Goal: Information Seeking & Learning: Understand process/instructions

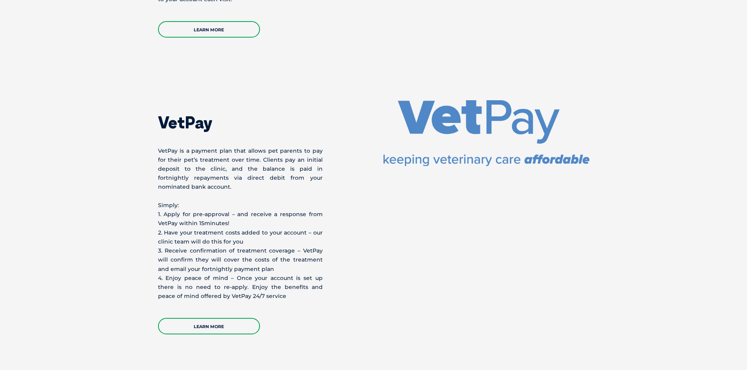
scroll to position [1350, 0]
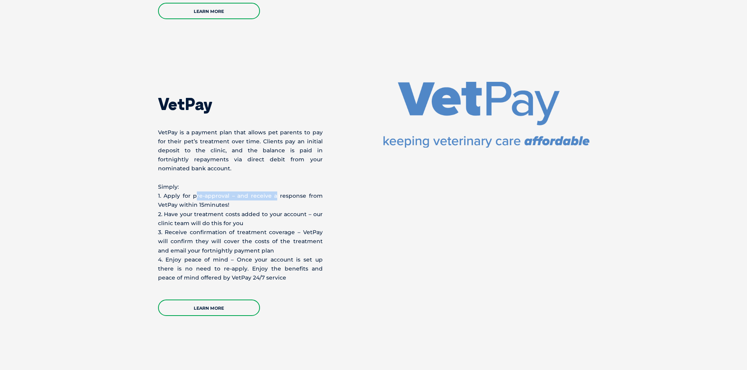
drag, startPoint x: 195, startPoint y: 186, endPoint x: 278, endPoint y: 190, distance: 82.8
click at [274, 191] on p "Simply: 1. Apply for pre-approval – and receive a response from VetPay within 1…" at bounding box center [240, 233] width 165 height 100
click at [350, 186] on div "VetPay VetPay is a payment plan that allows pet parents to pay for their pet’s …" at bounding box center [266, 199] width 216 height 234
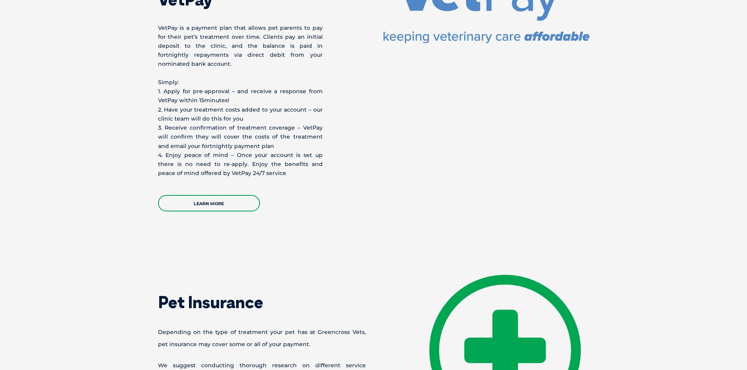
scroll to position [1311, 0]
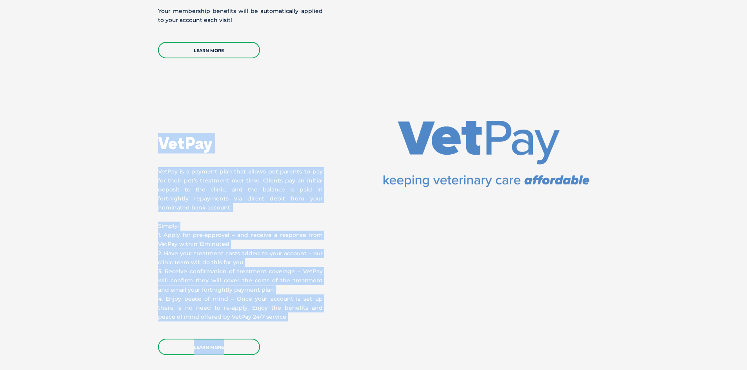
drag, startPoint x: 154, startPoint y: 132, endPoint x: 401, endPoint y: 264, distance: 279.4
click at [313, 313] on div "VetPay VetPay is a payment plan that allows pet parents to pay for their pet’s …" at bounding box center [373, 238] width 447 height 234
click at [401, 263] on div "VetPay VetPay is a payment plan that allows pet parents to pay for their pet’s …" at bounding box center [373, 238] width 447 height 234
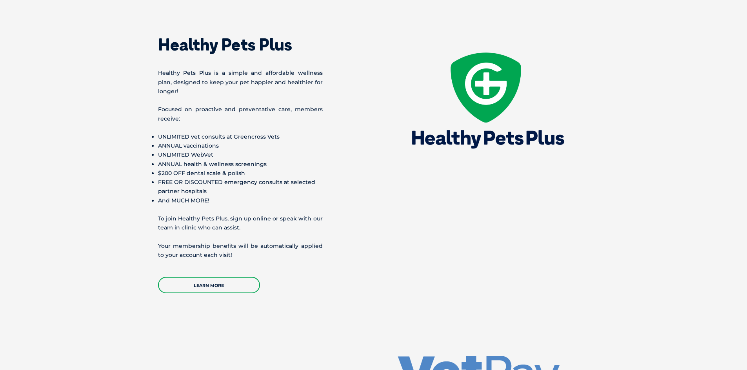
scroll to position [919, 0]
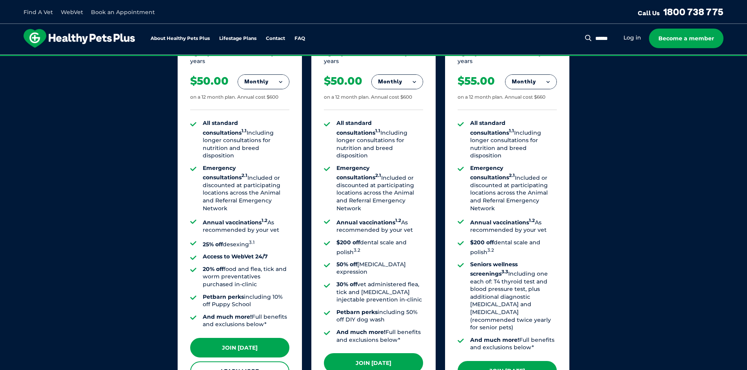
scroll to position [588, 0]
